Goal: Navigation & Orientation: Find specific page/section

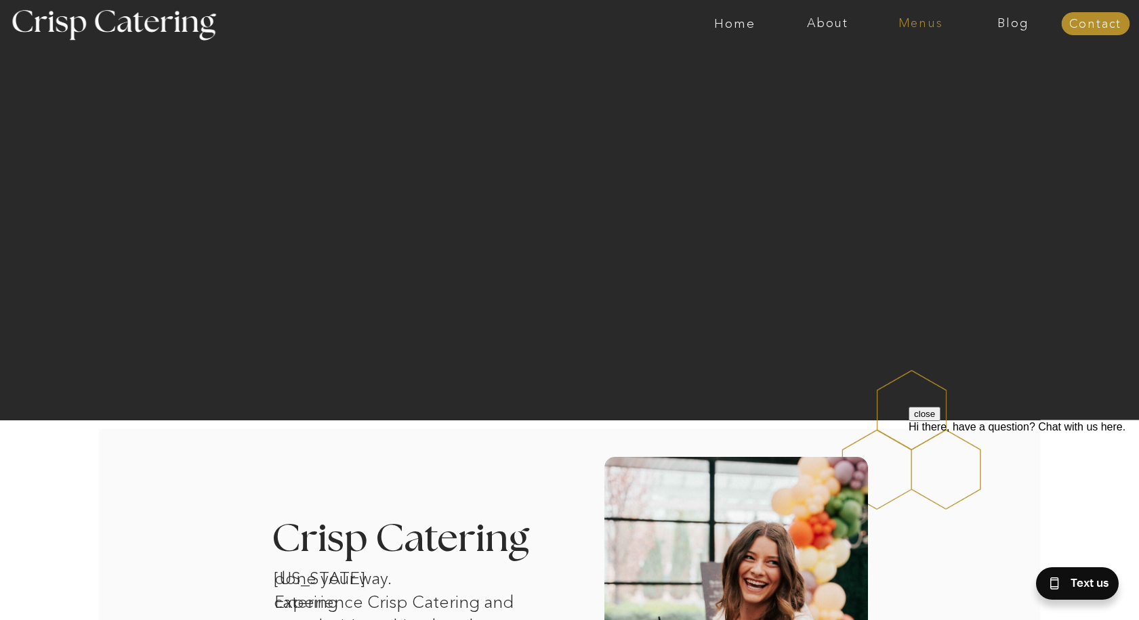
click at [925, 26] on nav "Menus" at bounding box center [920, 24] width 93 height 14
click at [904, 75] on nav "Winter (Sep-Feb)" at bounding box center [919, 79] width 111 height 13
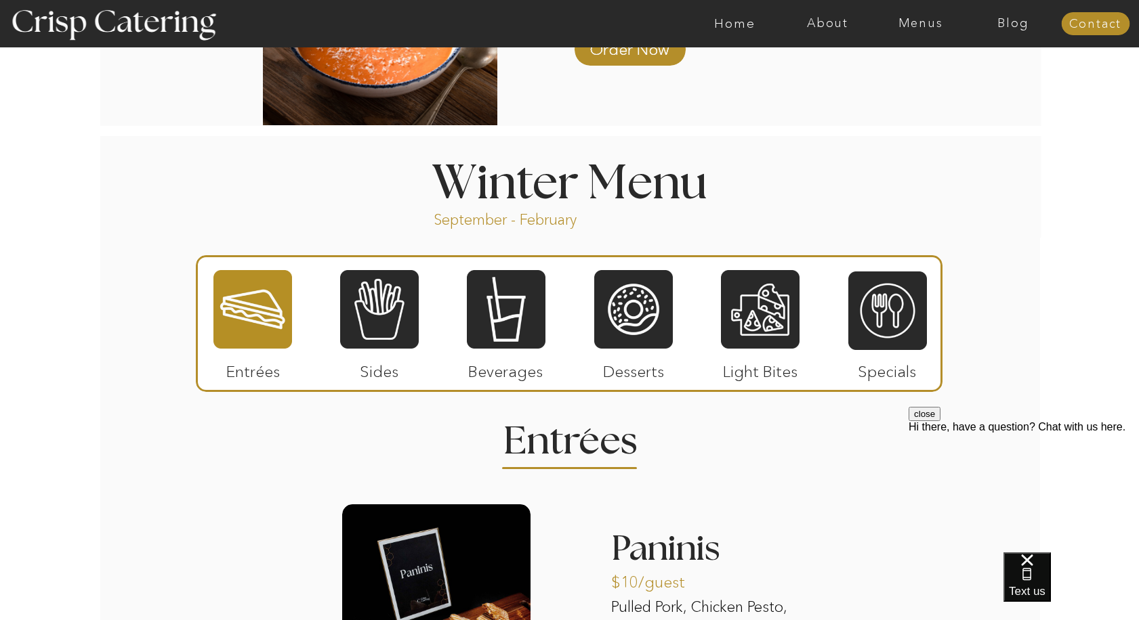
scroll to position [1452, 0]
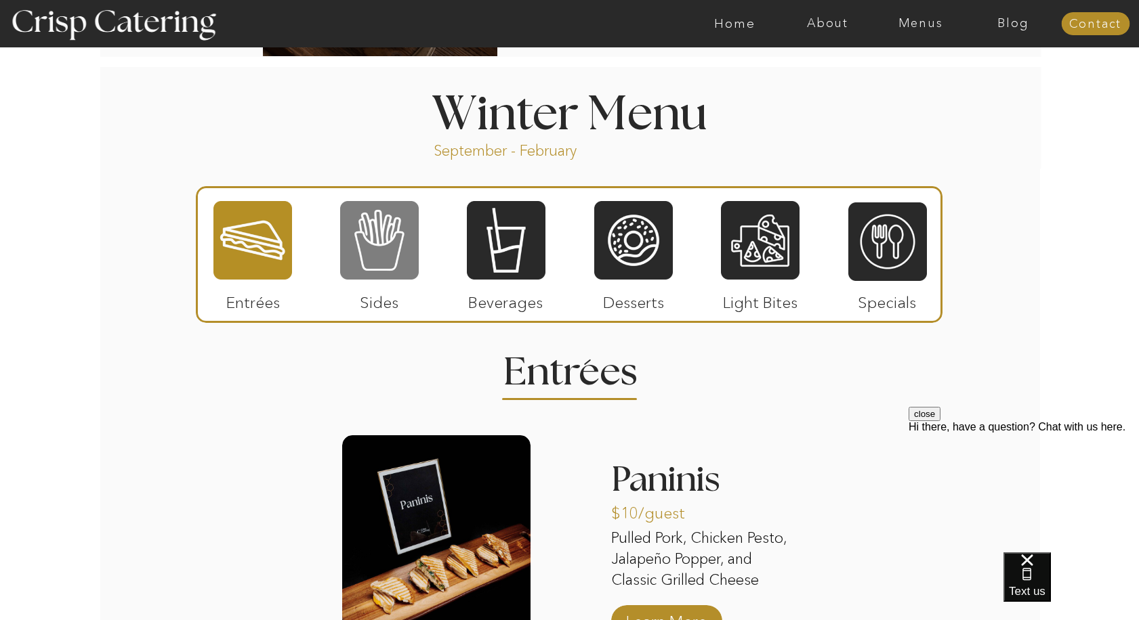
click at [374, 252] on div at bounding box center [379, 240] width 79 height 81
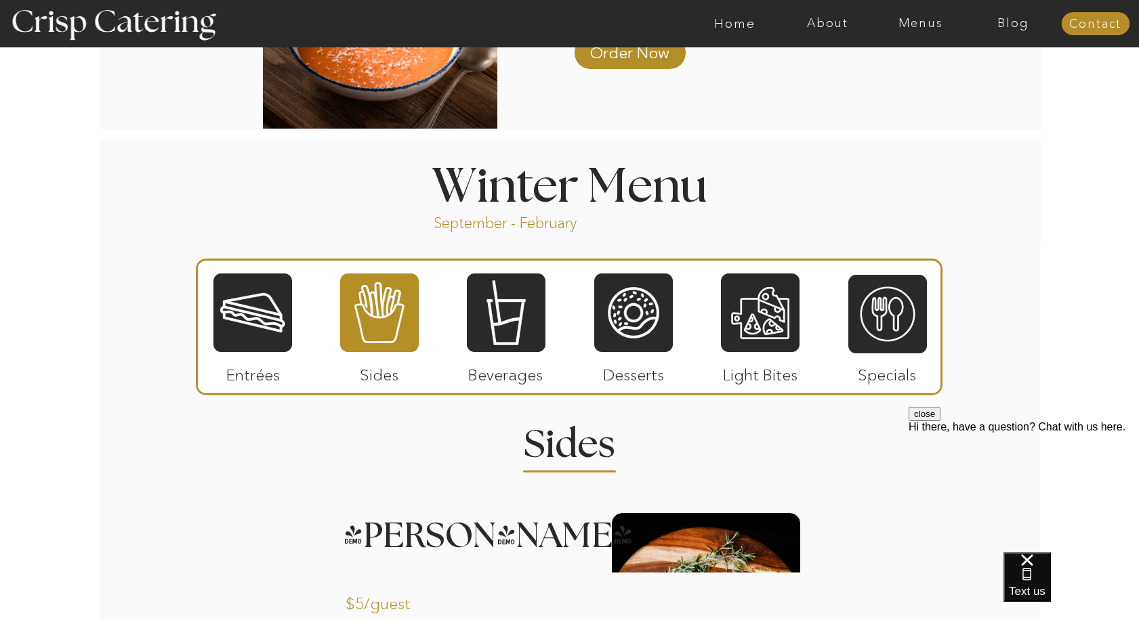
scroll to position [1405, 0]
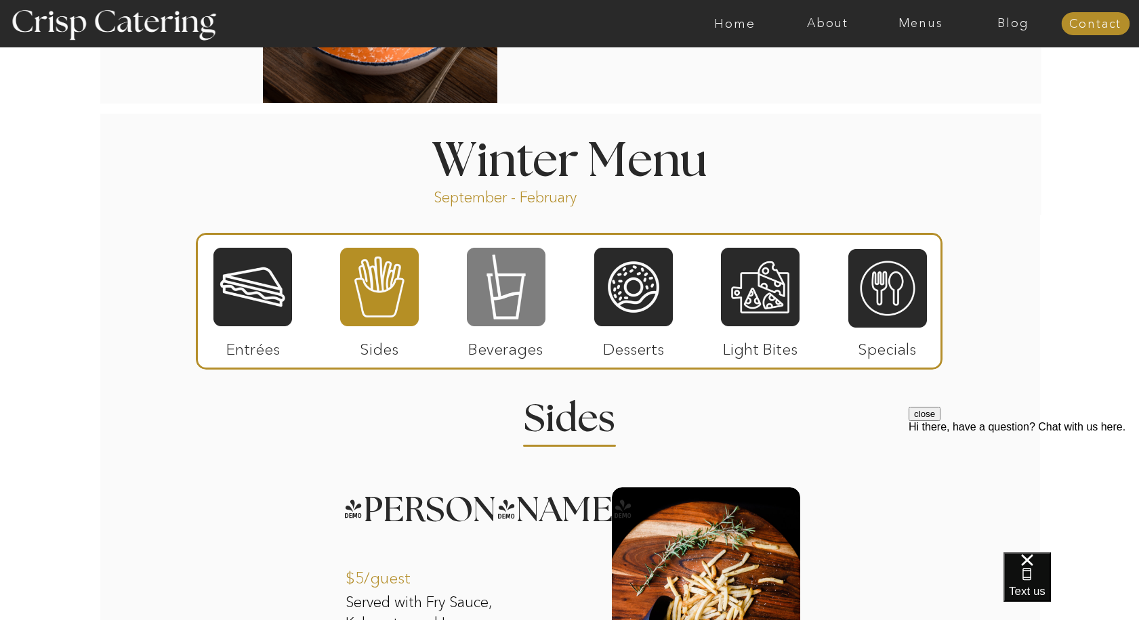
click at [504, 307] on div at bounding box center [506, 287] width 79 height 81
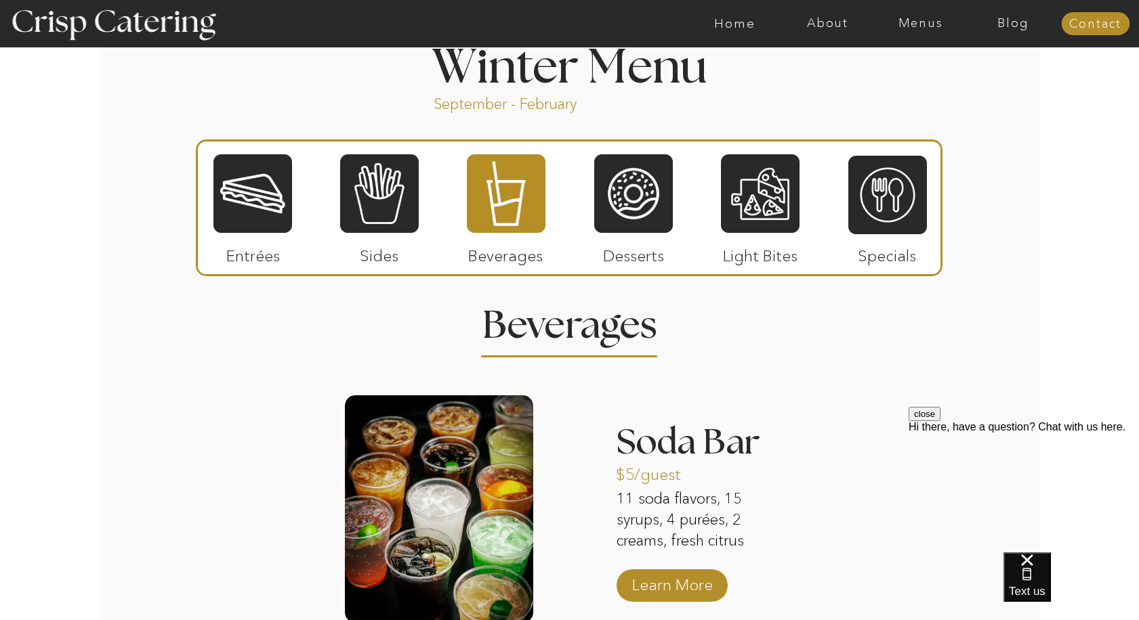
scroll to position [1466, 0]
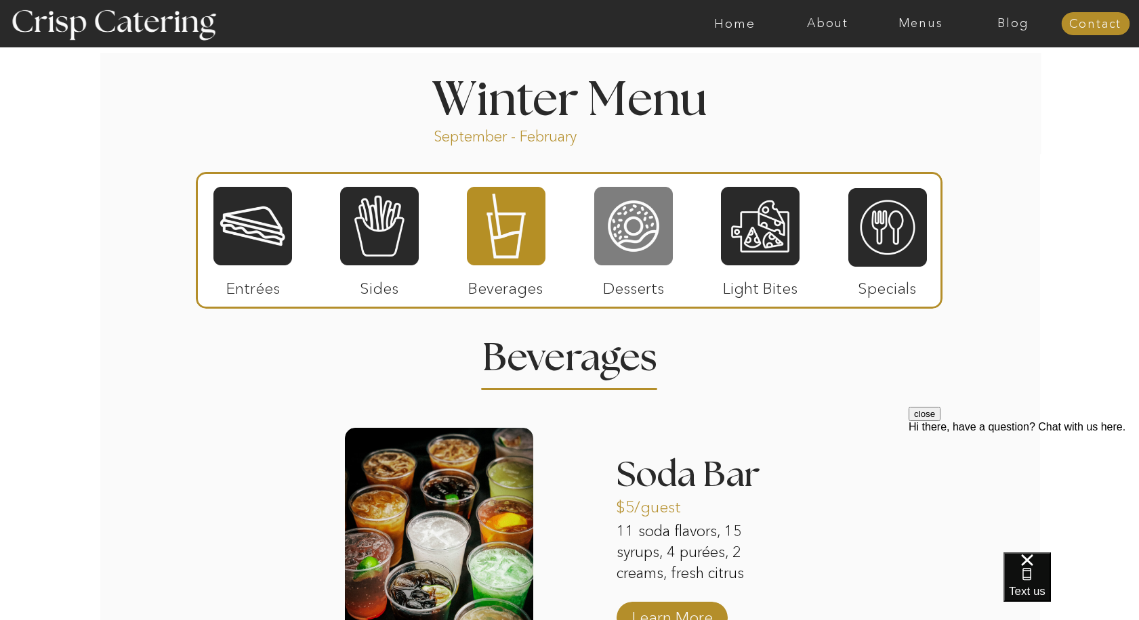
click at [645, 221] on div at bounding box center [633, 226] width 79 height 81
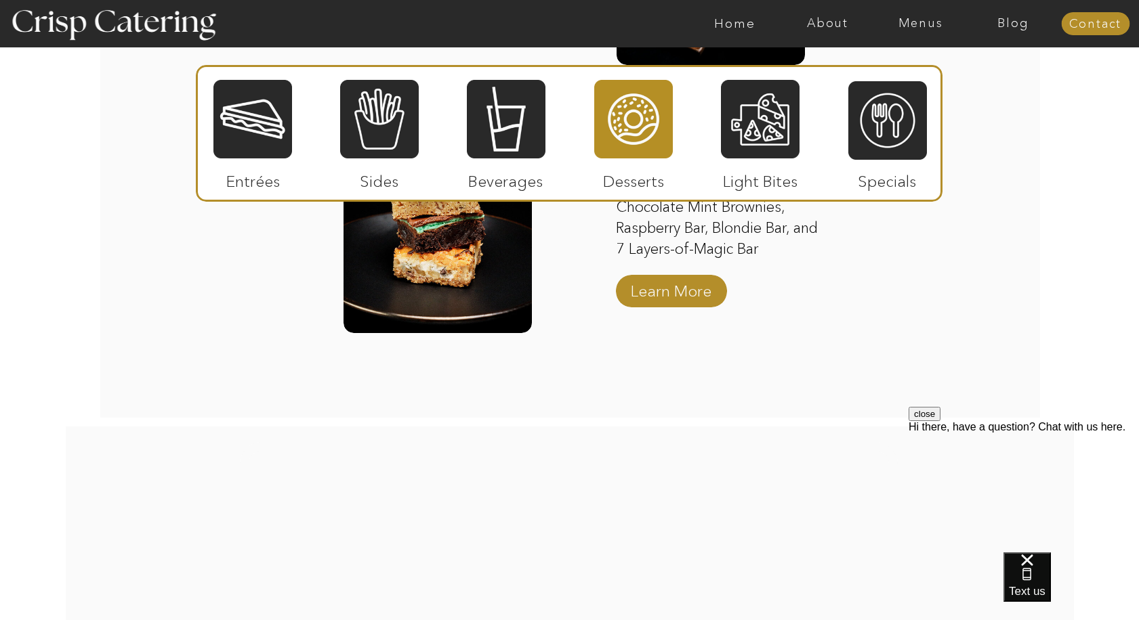
scroll to position [2300, 0]
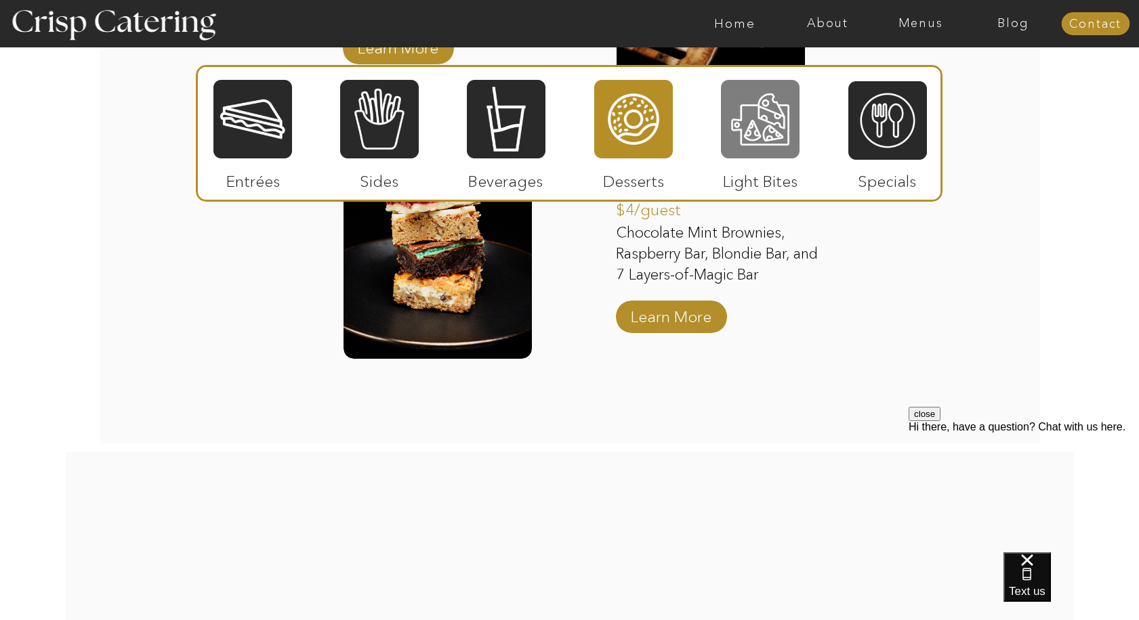
click at [761, 131] on div at bounding box center [760, 119] width 79 height 81
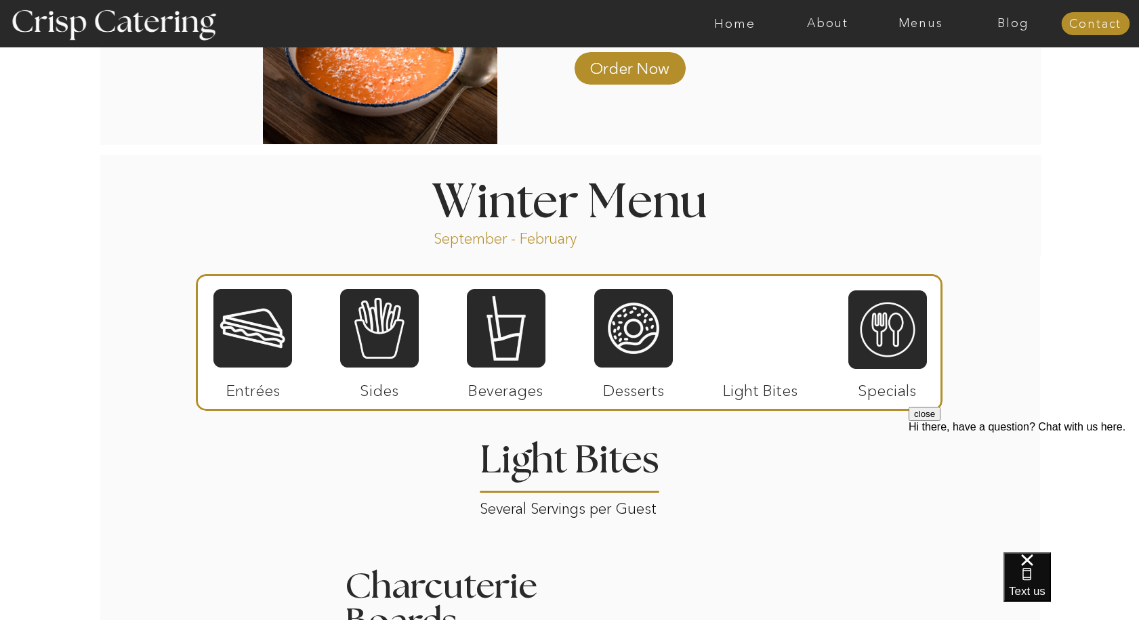
scroll to position [1363, 0]
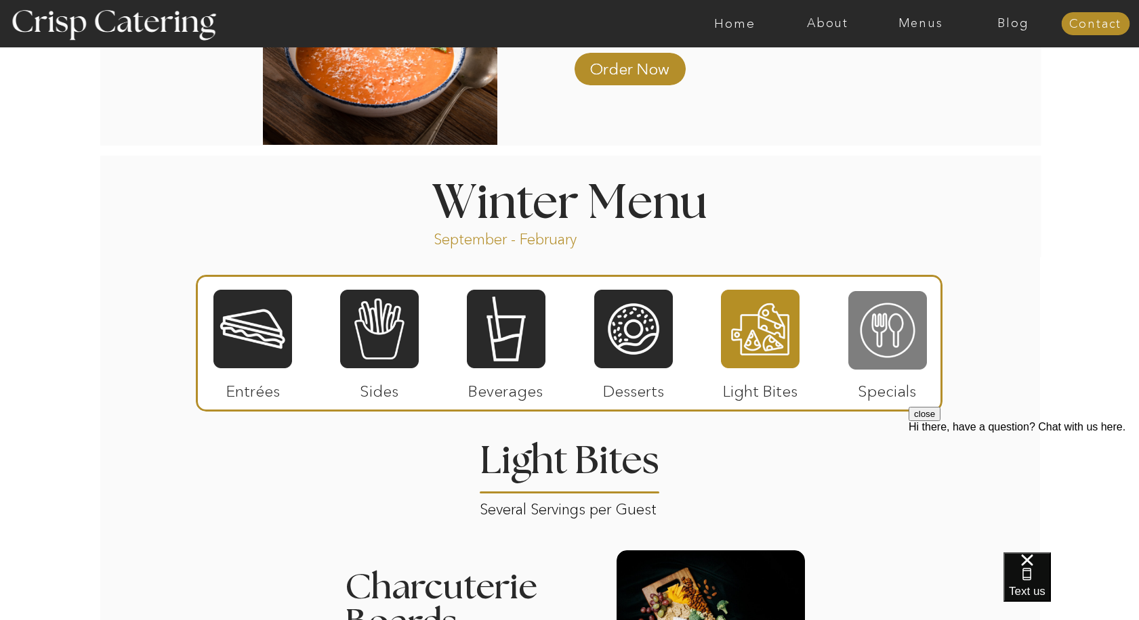
click at [894, 335] on div at bounding box center [887, 330] width 79 height 81
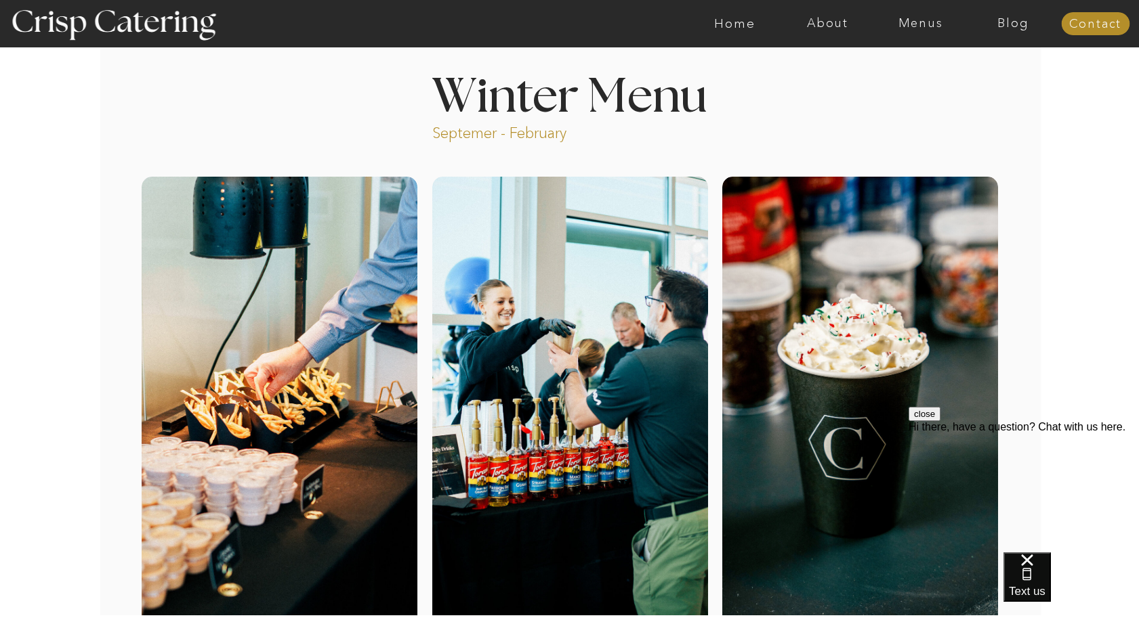
scroll to position [0, 0]
